Goal: Task Accomplishment & Management: Manage account settings

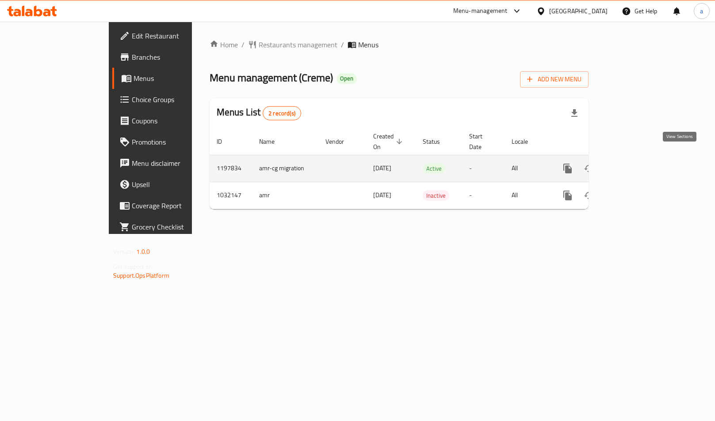
click at [635, 164] on icon "enhanced table" at bounding box center [631, 168] width 8 height 8
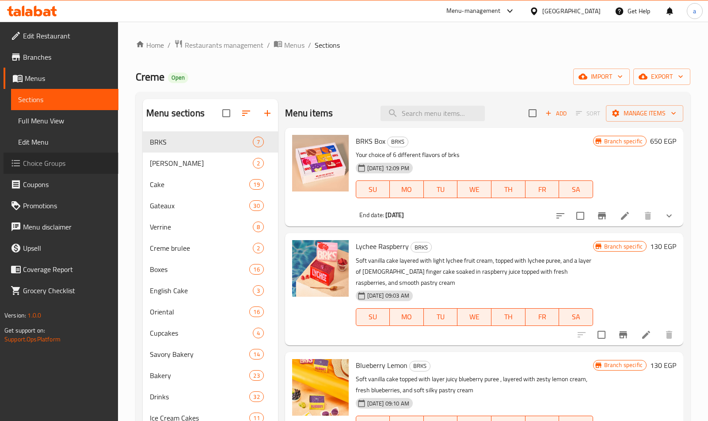
click at [38, 160] on span "Choice Groups" at bounding box center [67, 163] width 88 height 11
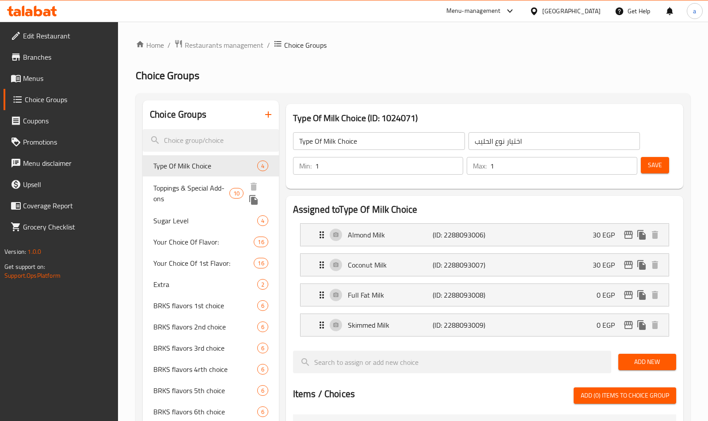
drag, startPoint x: 200, startPoint y: 184, endPoint x: 452, endPoint y: 211, distance: 253.5
click at [200, 184] on span "Toppings & Special Add-ons" at bounding box center [191, 193] width 76 height 21
type input "Toppings & Special Add-ons"
type input "[DEMOGRAPHIC_DATA] الخاصة والتزيينات"
type input "0"
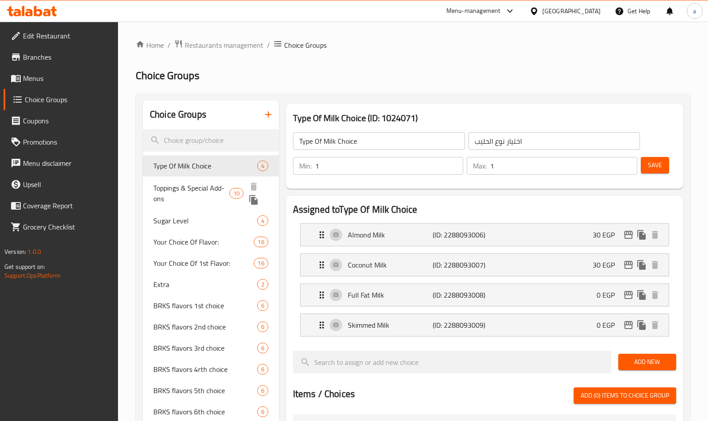
type input "4"
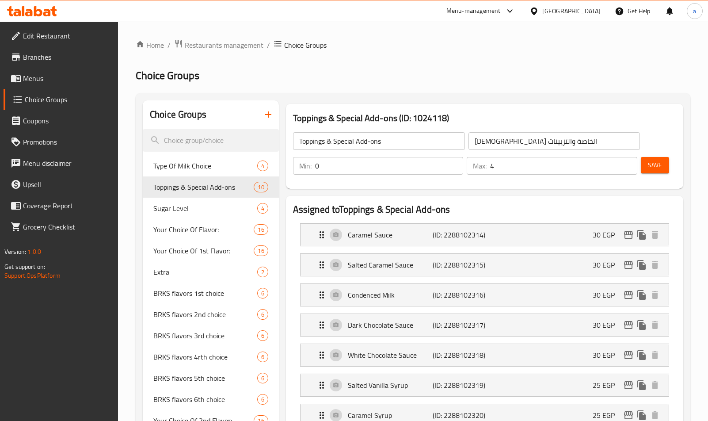
click at [513, 203] on h2 "Assigned to Toppings & Special Add-ons" at bounding box center [484, 209] width 383 height 13
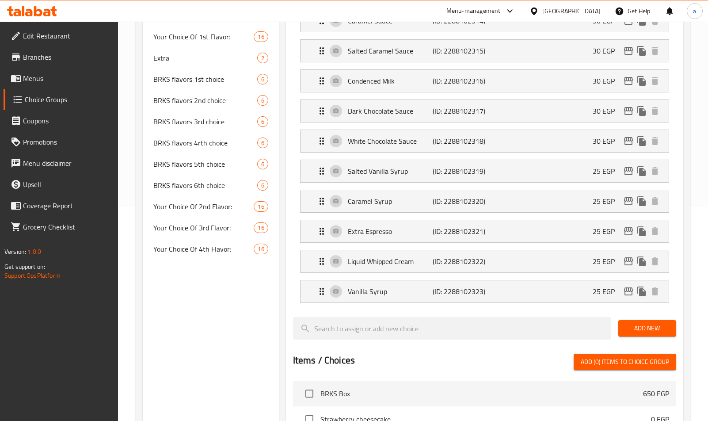
scroll to position [166, 0]
